Goal: Use online tool/utility

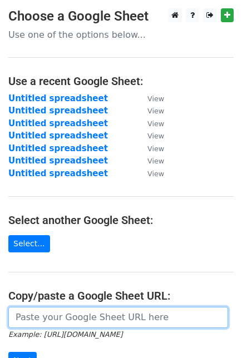
click at [65, 323] on input "url" at bounding box center [117, 317] width 219 height 21
paste input "https://docs.google.com/spreadsheets/d/1xw7iq1CYQemLT0JZv5VW4ke2j17f67VIEuUy_fx…"
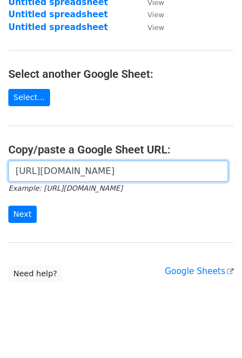
scroll to position [154, 0]
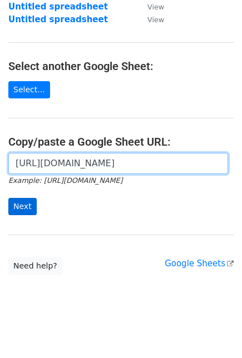
type input "https://docs.google.com/spreadsheets/d/1xw7iq1CYQemLT0JZv5VW4ke2j17f67VIEuUy_fx…"
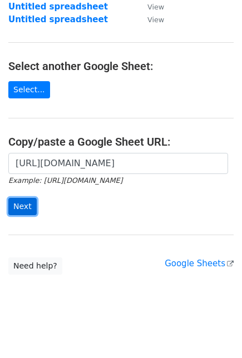
click at [28, 198] on input "Next" at bounding box center [22, 206] width 28 height 17
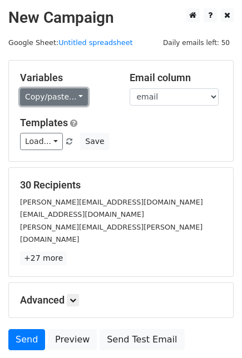
click at [51, 92] on link "Copy/paste..." at bounding box center [54, 96] width 68 height 17
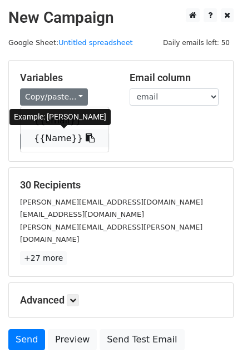
click at [52, 143] on link "{{Name}}" at bounding box center [65, 138] width 88 height 18
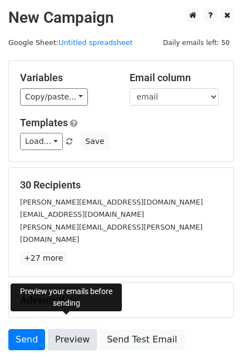
click at [69, 329] on link "Preview" at bounding box center [72, 339] width 49 height 21
